Goal: Use online tool/utility: Utilize a website feature to perform a specific function

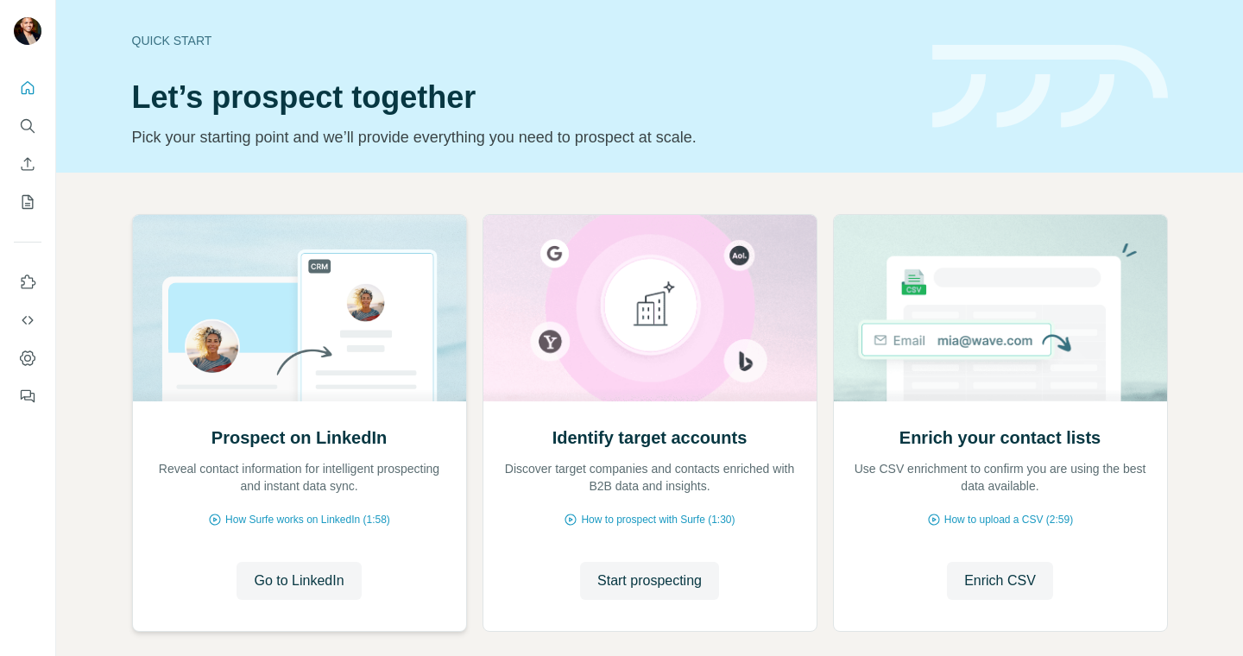
scroll to position [86, 0]
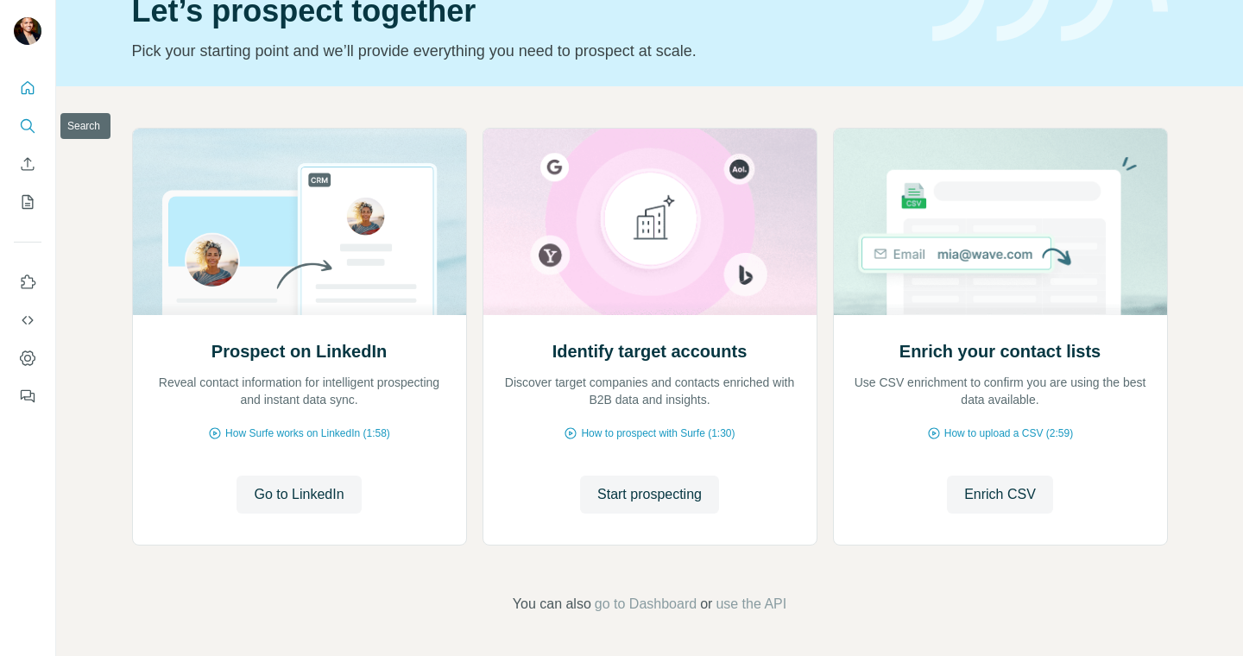
click at [18, 117] on button "Search" at bounding box center [28, 126] width 28 height 31
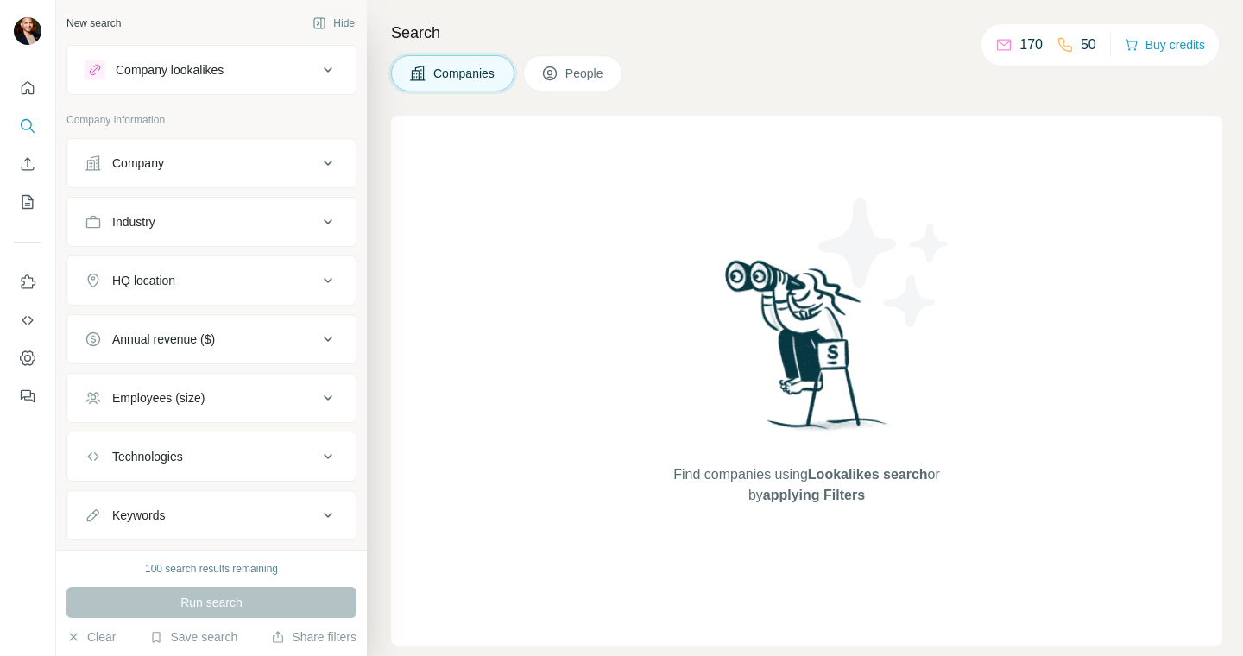
click at [616, 75] on button "People" at bounding box center [573, 73] width 100 height 36
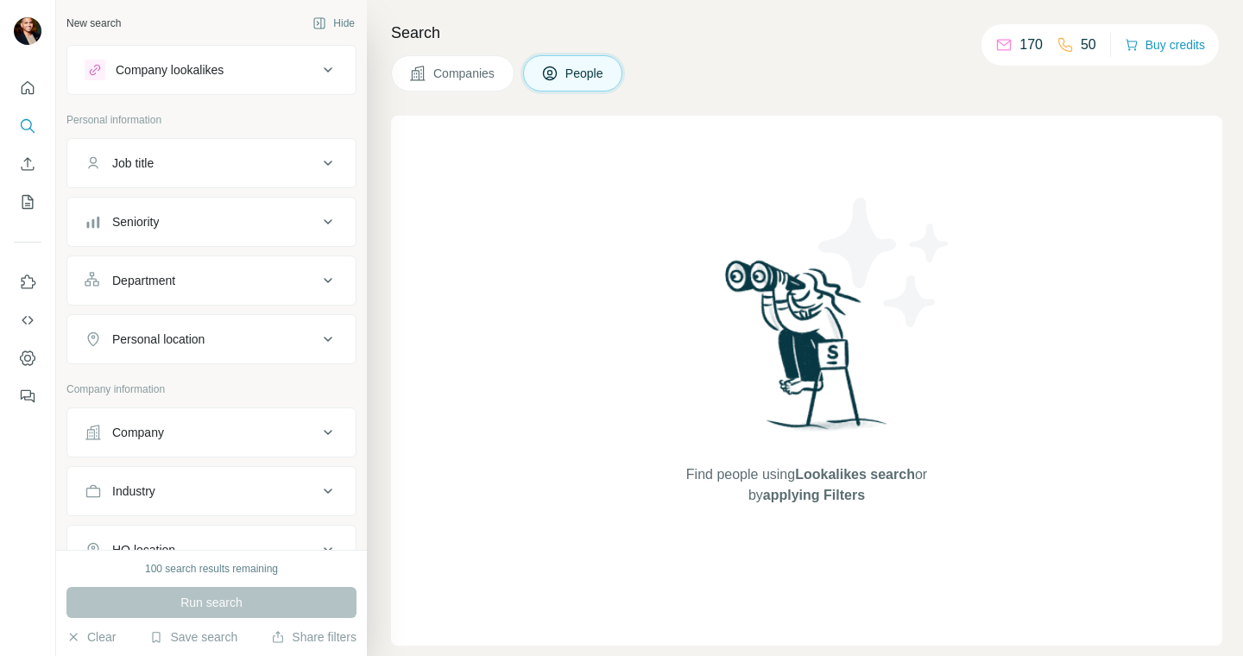
click at [154, 56] on button "Company lookalikes" at bounding box center [211, 69] width 288 height 41
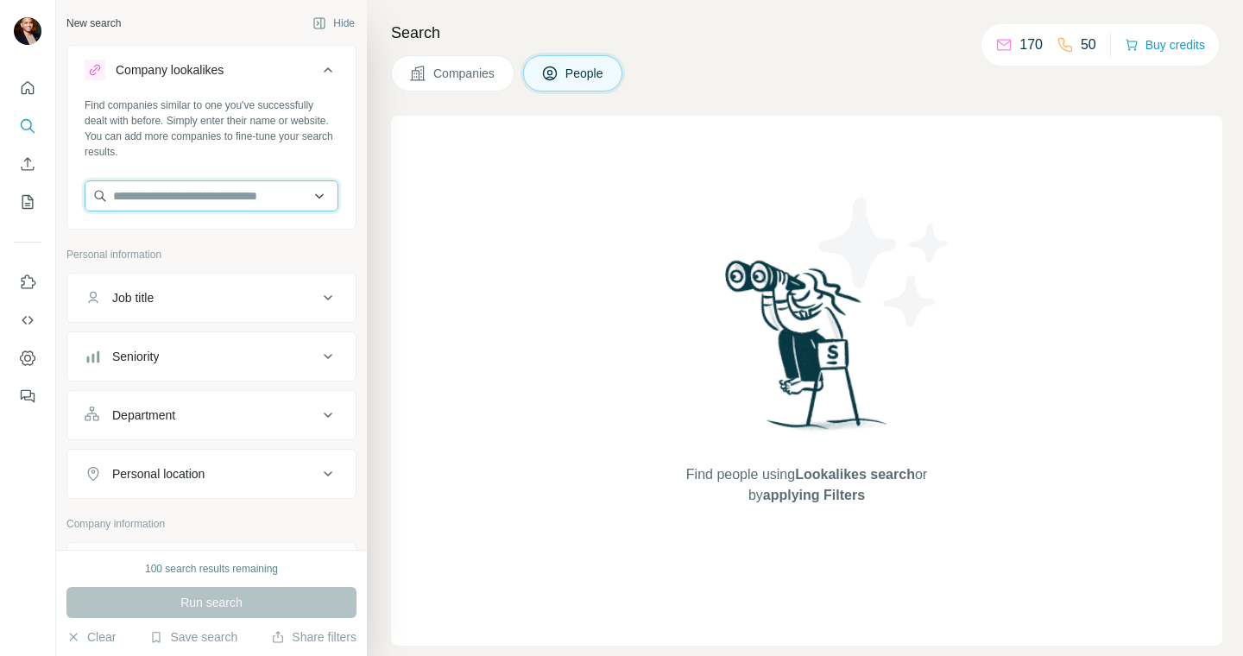
click at [155, 192] on input "text" at bounding box center [212, 195] width 254 height 31
type input "******"
